Goal: Navigation & Orientation: Find specific page/section

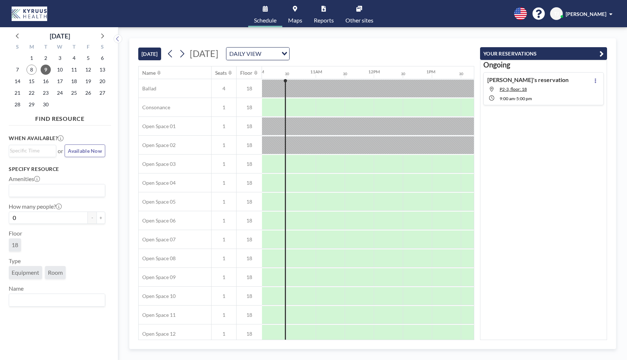
scroll to position [0, 559]
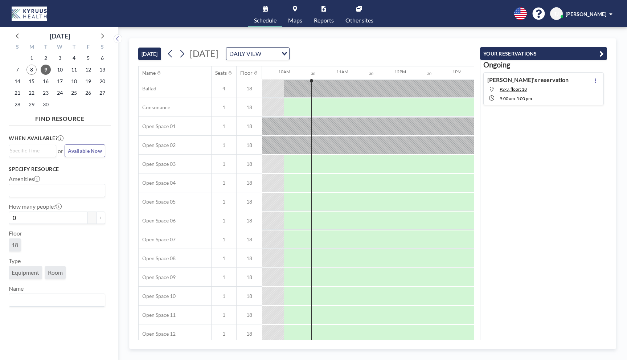
click at [295, 18] on span "Maps" at bounding box center [295, 20] width 14 height 6
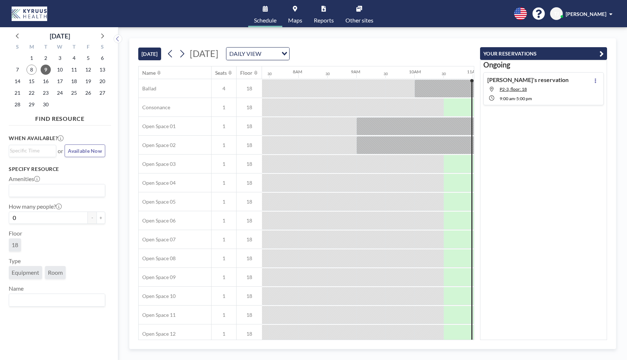
scroll to position [0, 436]
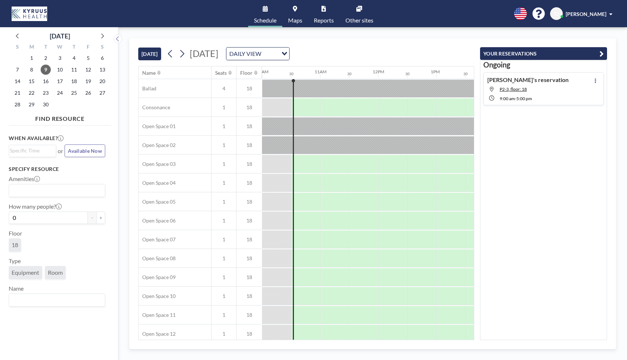
scroll to position [268, 581]
